Goal: Task Accomplishment & Management: Use online tool/utility

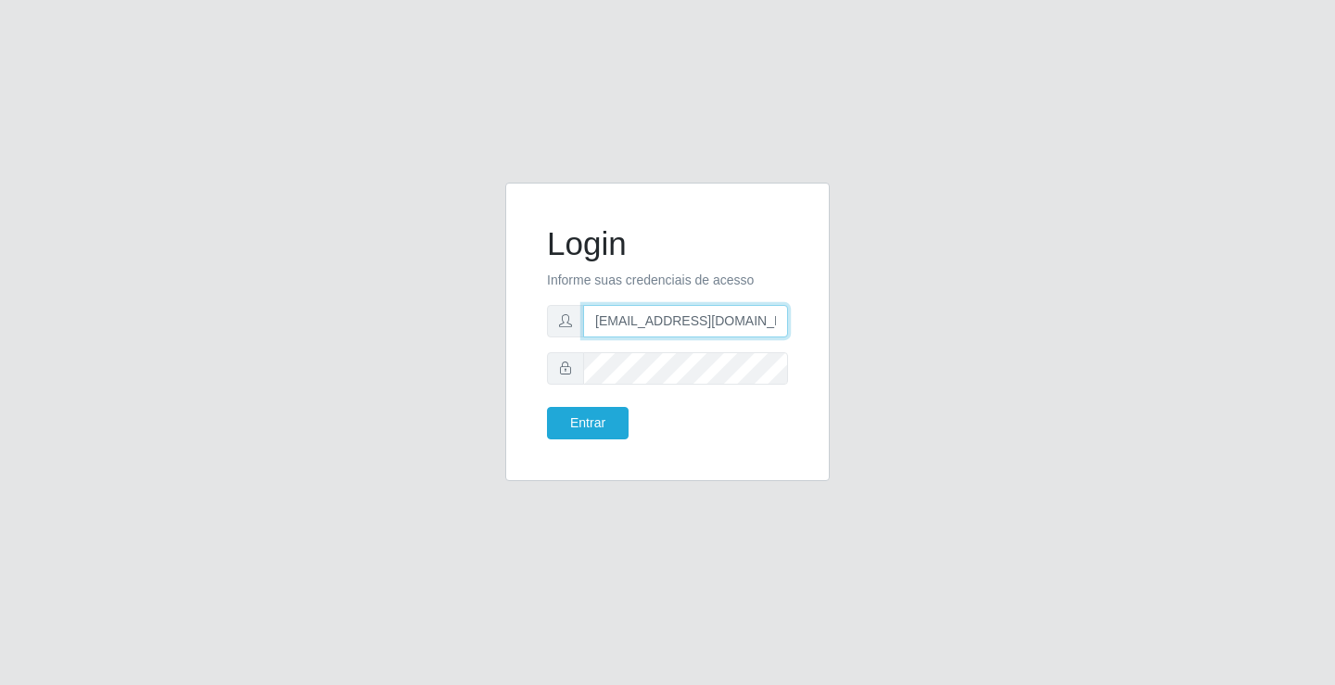
click at [787, 322] on input "[EMAIL_ADDRESS][DOMAIN_NAME]" at bounding box center [685, 321] width 205 height 32
type input "a"
type input "[EMAIL_ADDRESS][DOMAIN_NAME]"
click at [547, 407] on button "Entrar" at bounding box center [588, 423] width 82 height 32
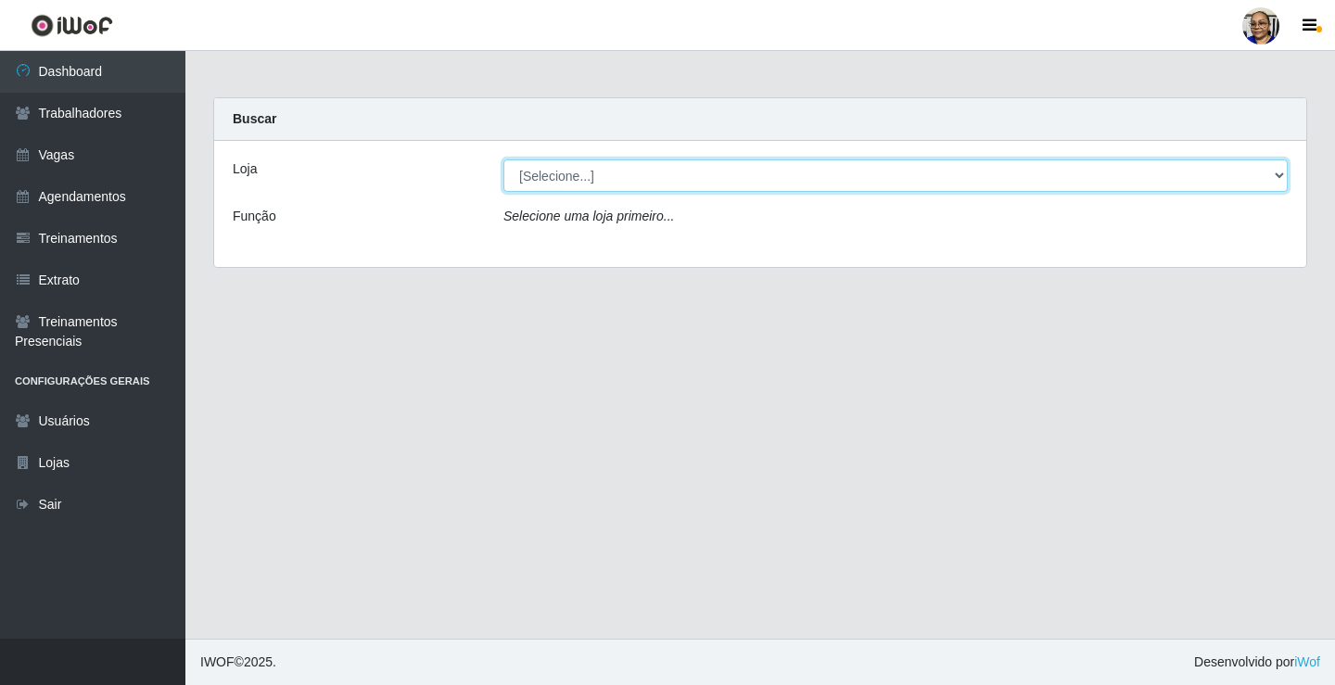
click at [1277, 173] on select "[Selecione...] Mercadinho [GEOGRAPHIC_DATA]" at bounding box center [895, 175] width 784 height 32
select select "345"
click at [503, 159] on select "[Selecione...] Mercadinho [GEOGRAPHIC_DATA]" at bounding box center [895, 175] width 784 height 32
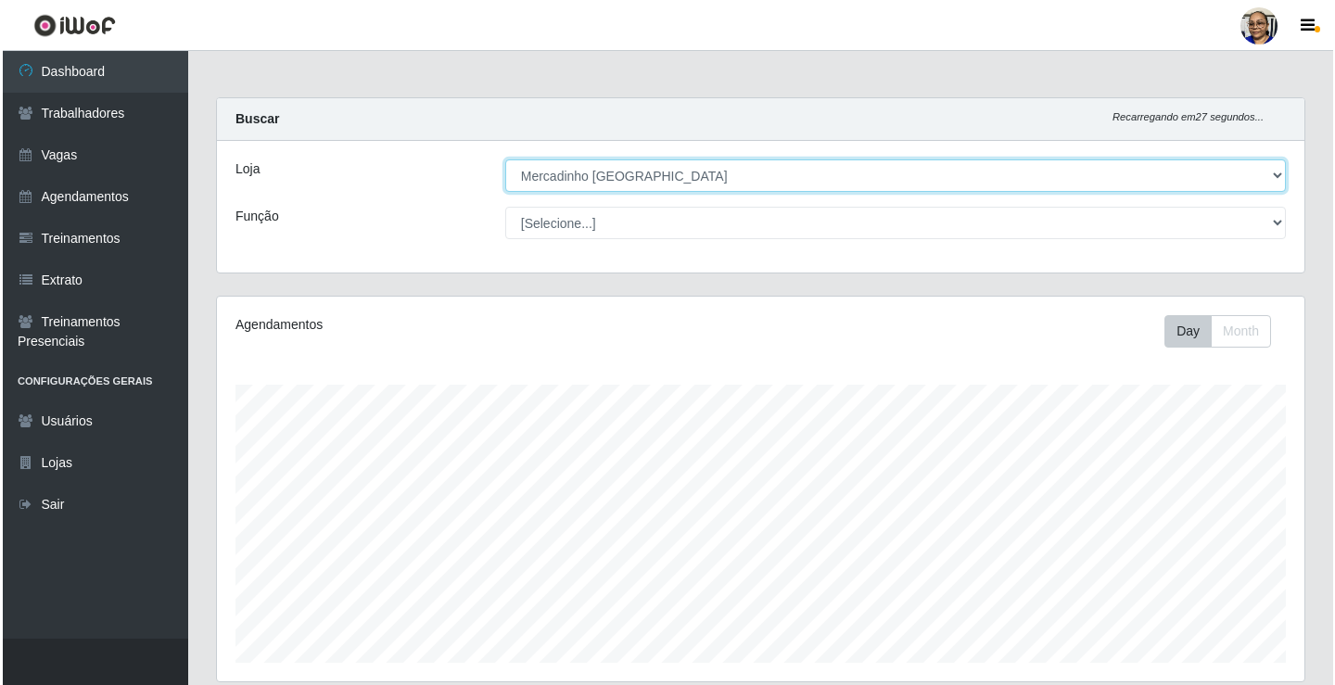
scroll to position [464, 0]
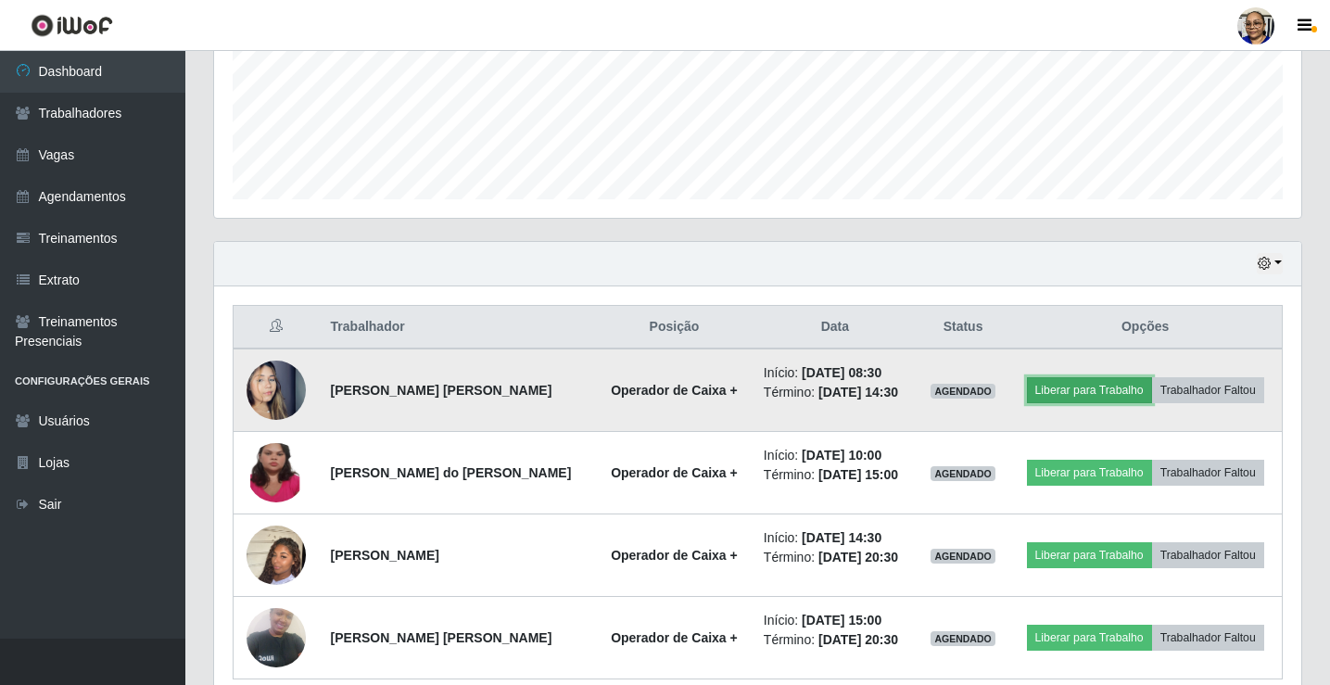
click at [1089, 394] on button "Liberar para Trabalho" at bounding box center [1089, 390] width 125 height 26
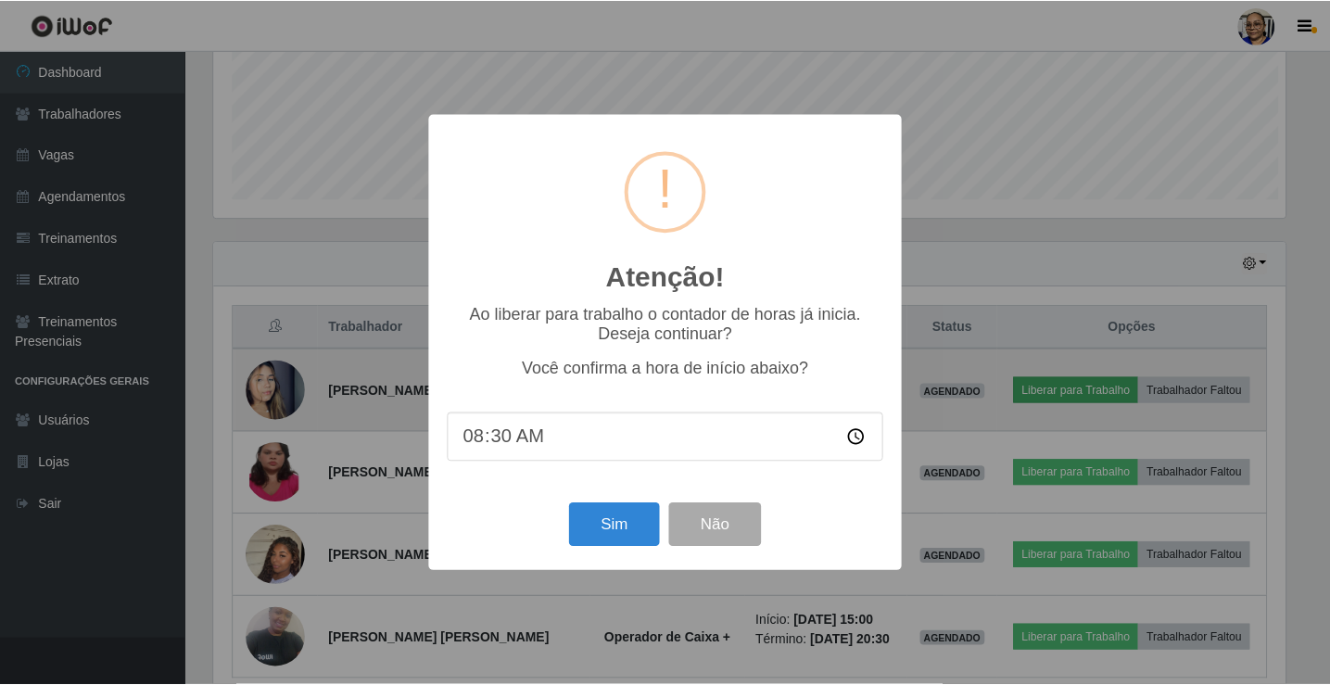
scroll to position [385, 1076]
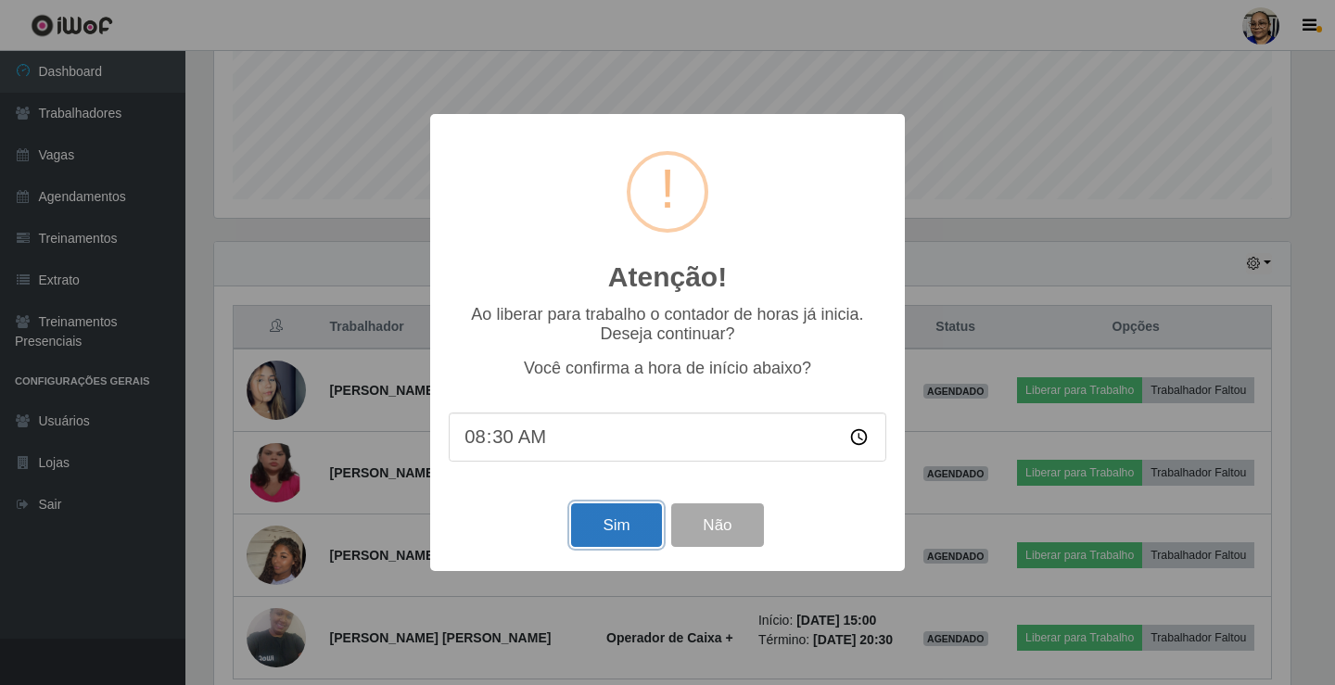
click at [615, 529] on button "Sim" at bounding box center [616, 525] width 90 height 44
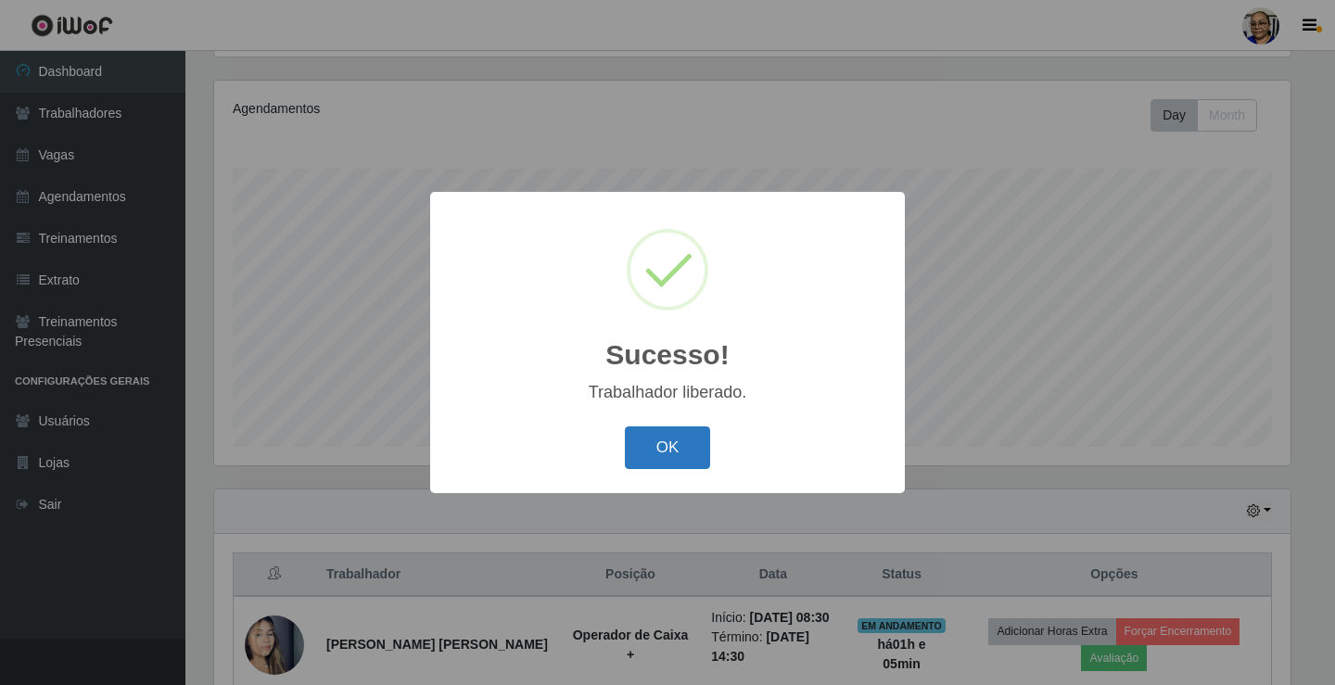
click at [678, 444] on button "OK" at bounding box center [668, 448] width 86 height 44
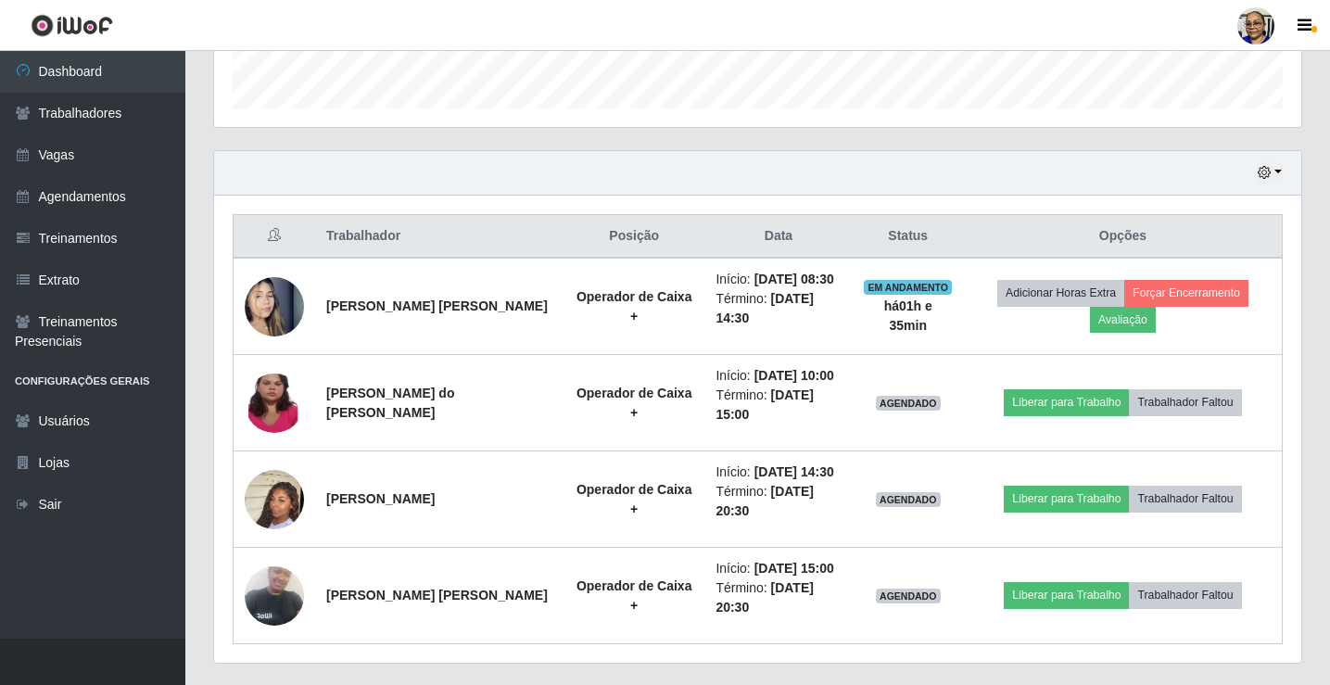
scroll to position [587, 0]
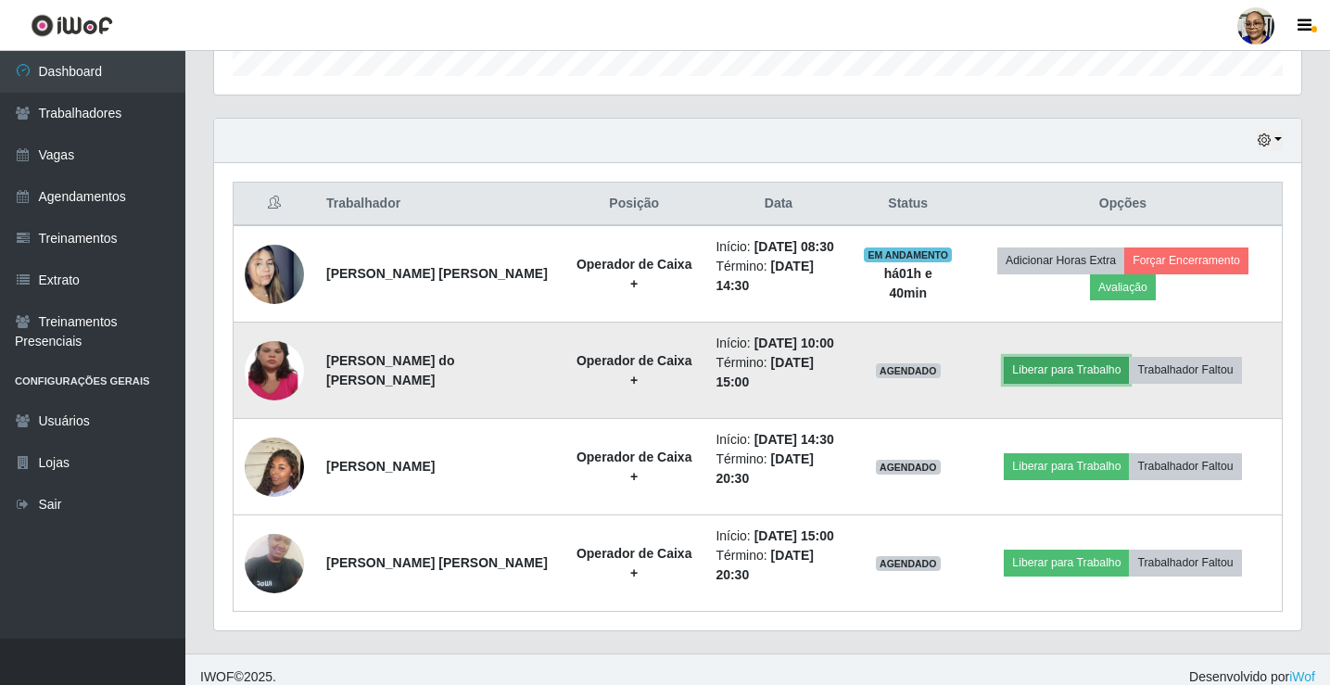
click at [1076, 375] on button "Liberar para Trabalho" at bounding box center [1066, 370] width 125 height 26
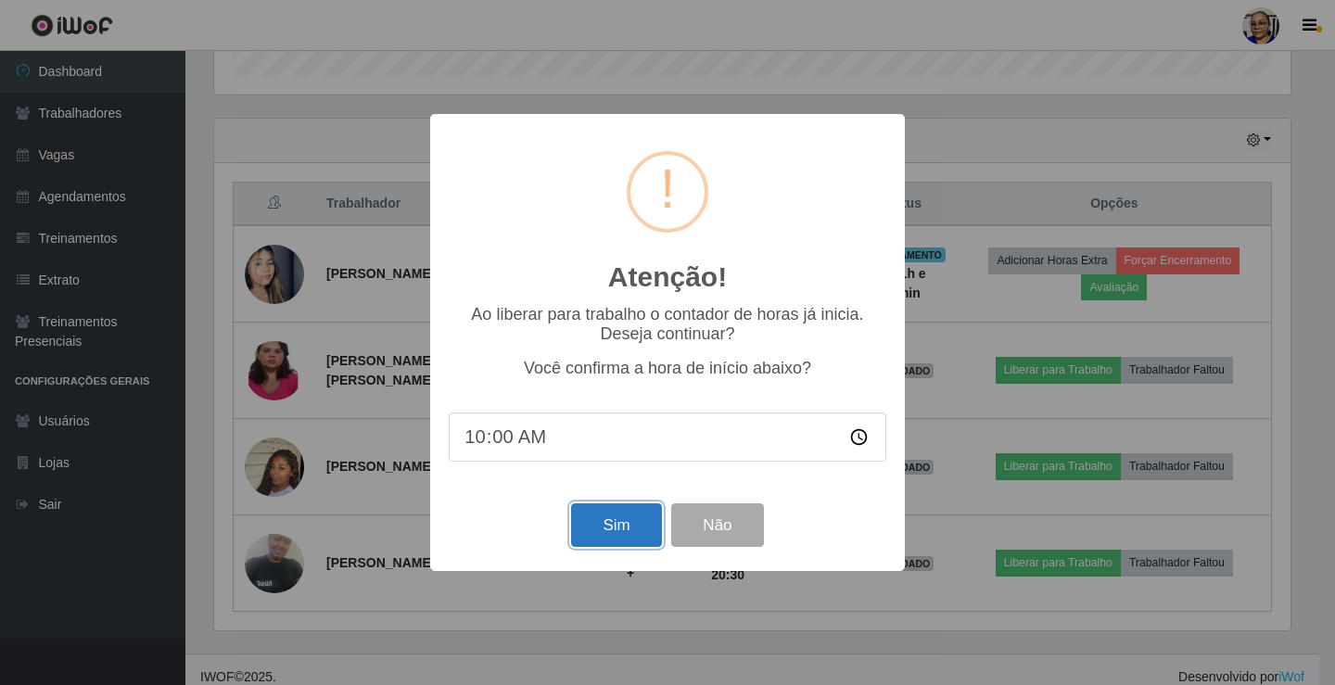
click at [636, 536] on button "Sim" at bounding box center [616, 525] width 90 height 44
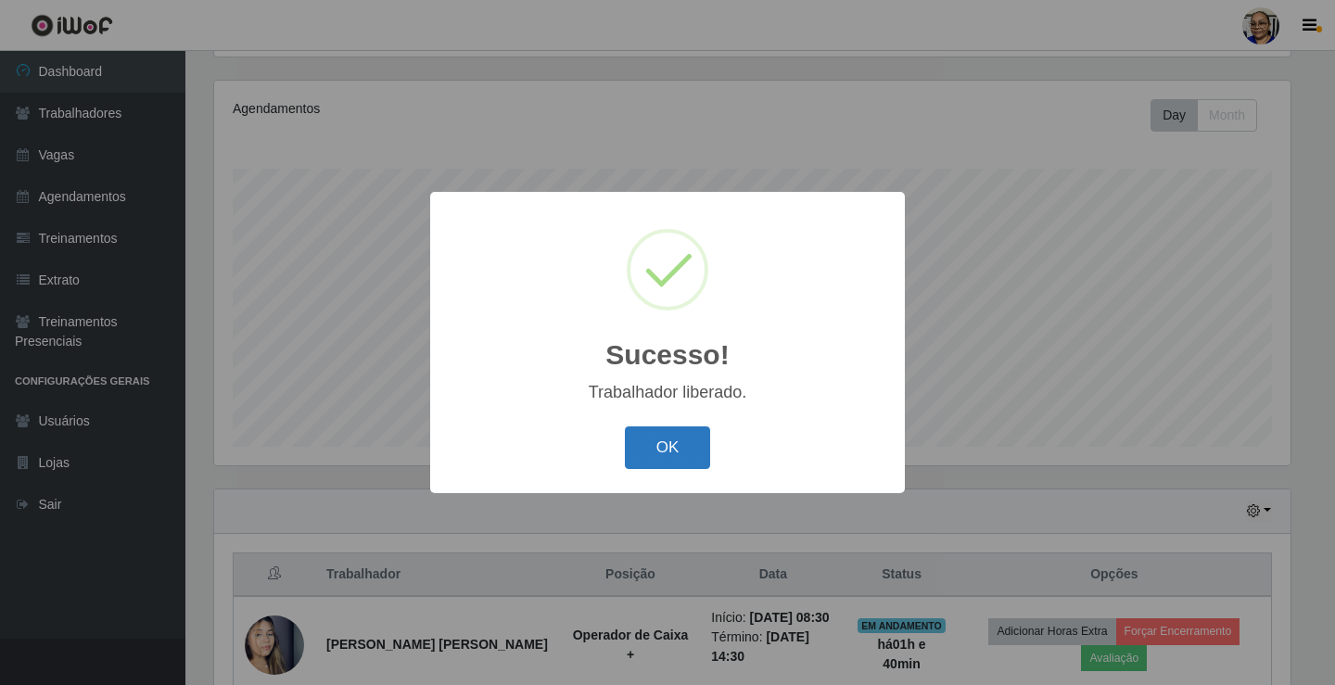
click at [690, 452] on button "OK" at bounding box center [668, 448] width 86 height 44
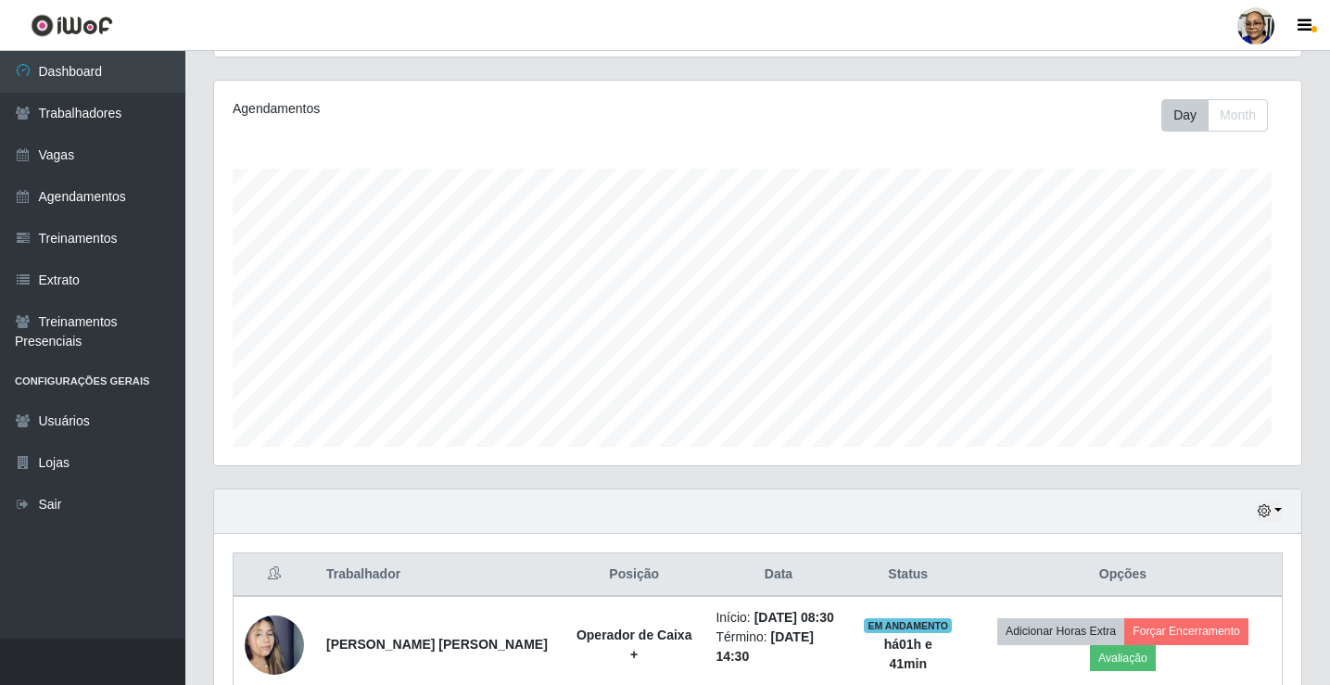
scroll to position [385, 1088]
